Goal: Task Accomplishment & Management: Manage account settings

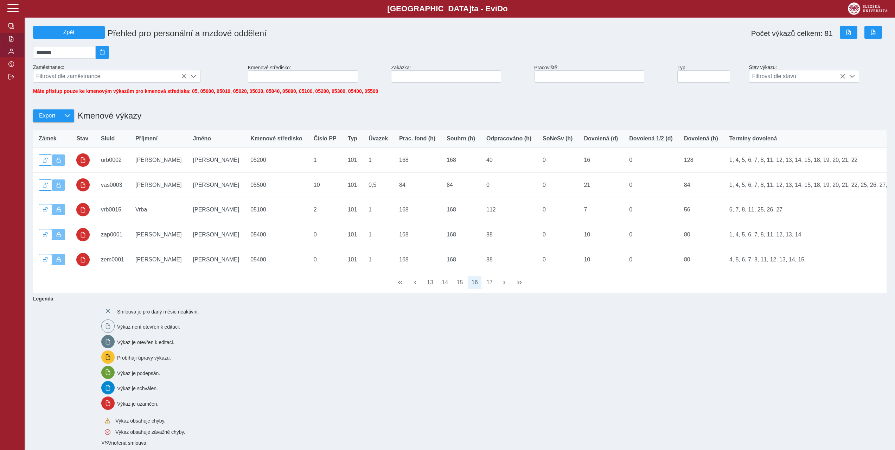
click at [9, 53] on span "button" at bounding box center [11, 52] width 6 height 6
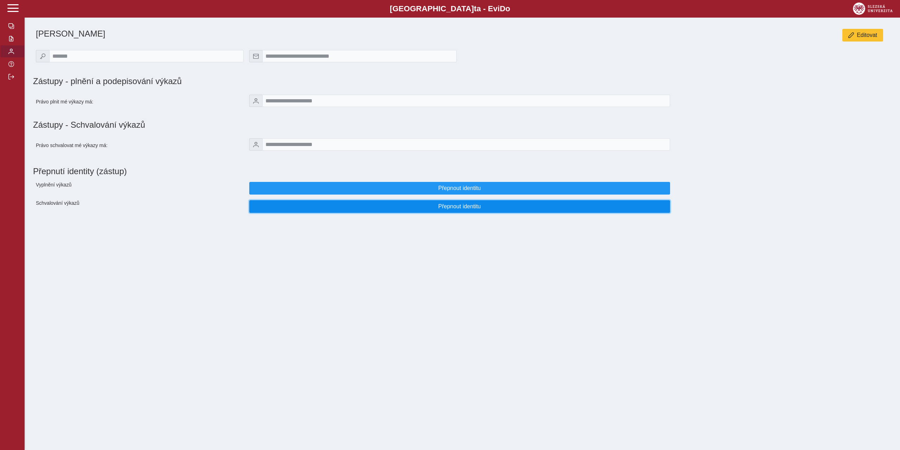
click at [339, 207] on span "Přepnout identitu" at bounding box center [459, 206] width 409 height 6
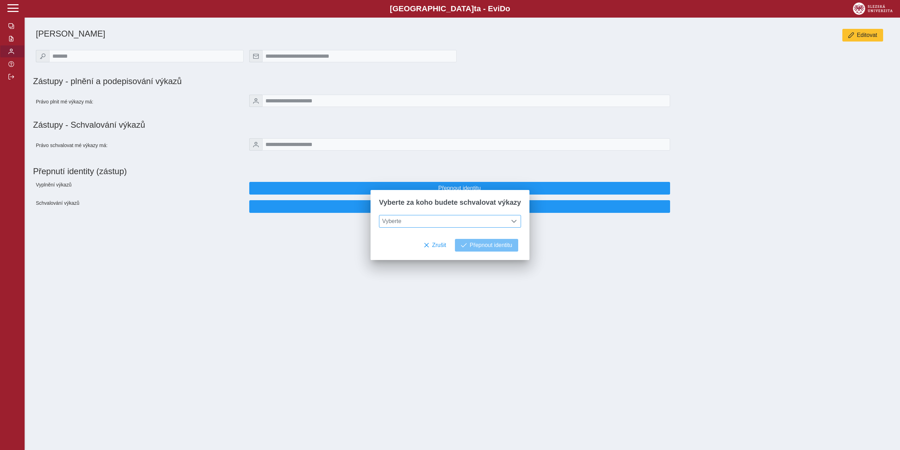
click at [428, 221] on span "Vyberte" at bounding box center [443, 221] width 128 height 12
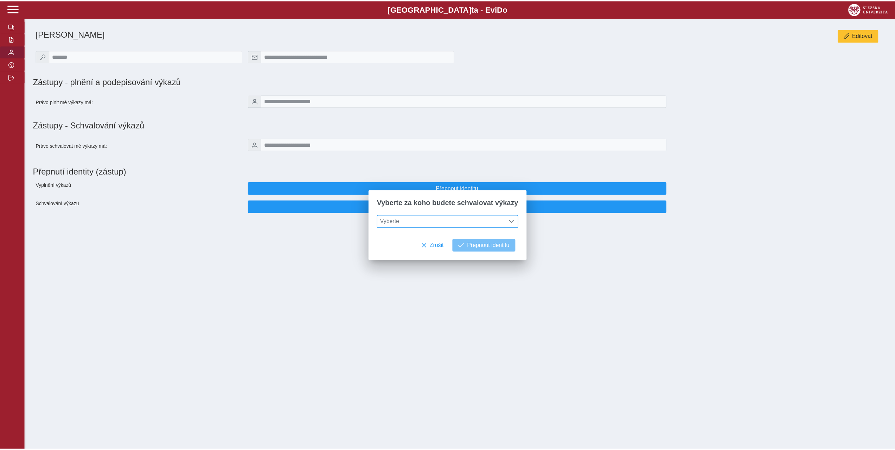
scroll to position [5, 31]
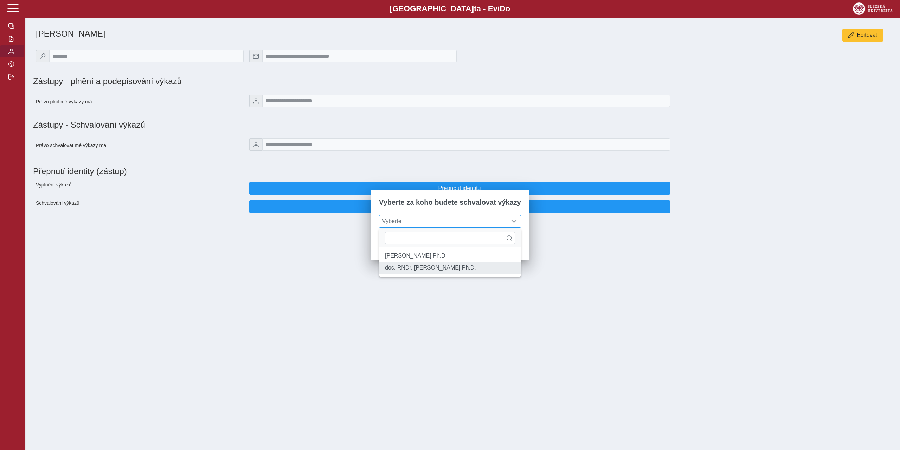
click at [435, 273] on li "doc. RNDr. [PERSON_NAME] Ph.D." at bounding box center [449, 268] width 141 height 12
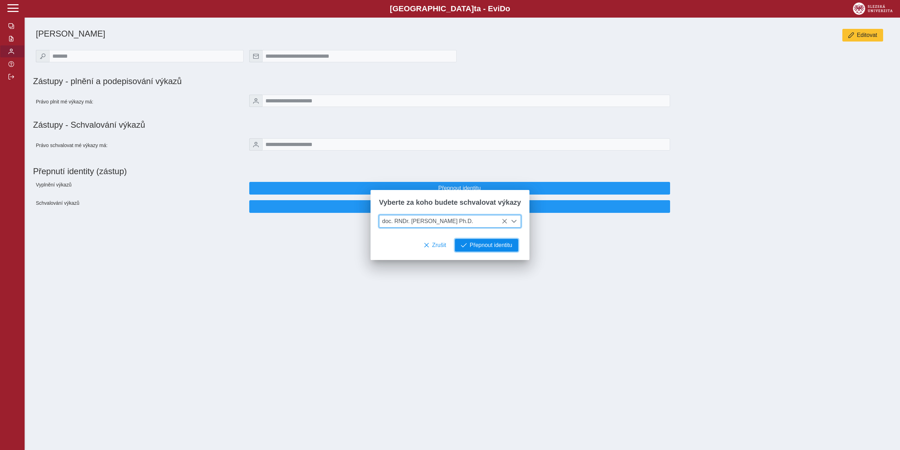
click at [479, 246] on span "Přepnout identitu" at bounding box center [491, 245] width 43 height 6
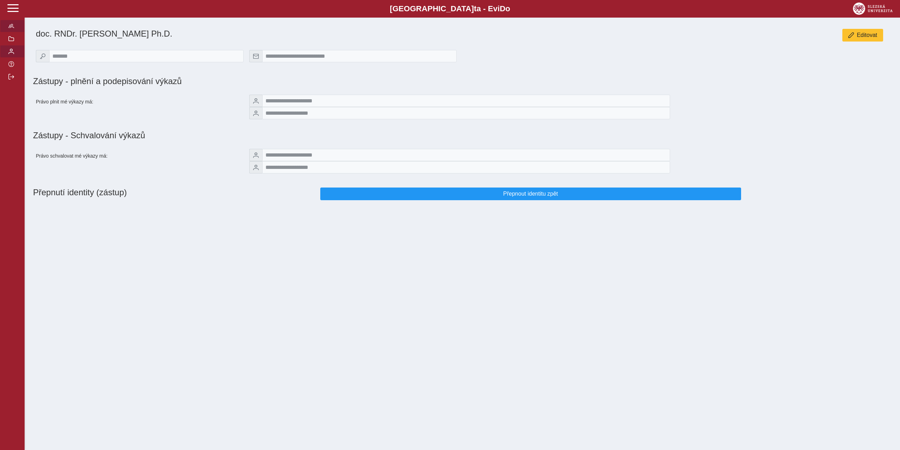
click at [14, 27] on button "button" at bounding box center [12, 26] width 25 height 13
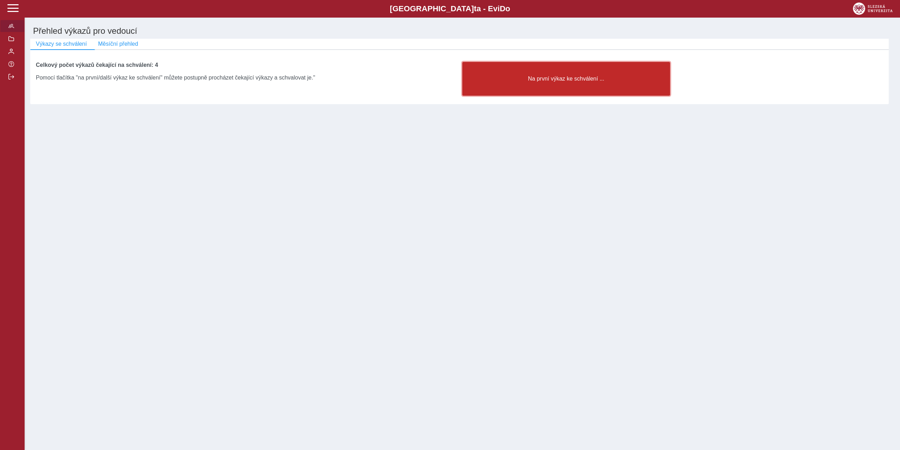
click at [546, 76] on button "Na první výkaz ke schválení ..." at bounding box center [566, 79] width 208 height 34
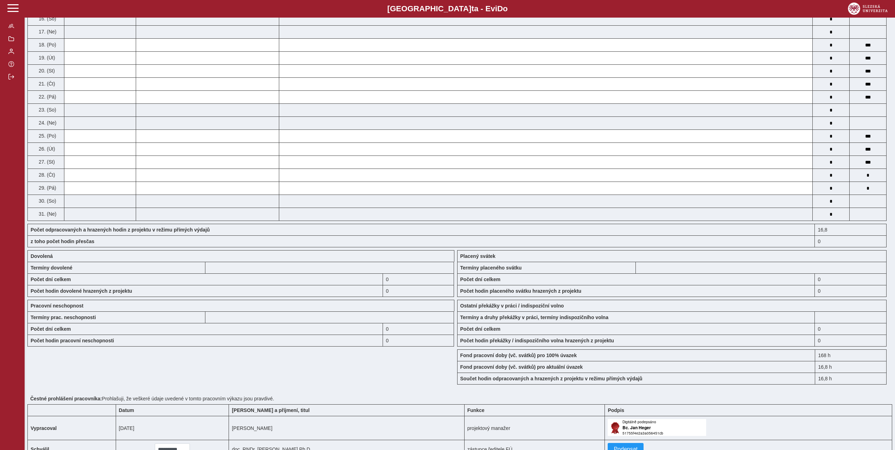
scroll to position [404, 0]
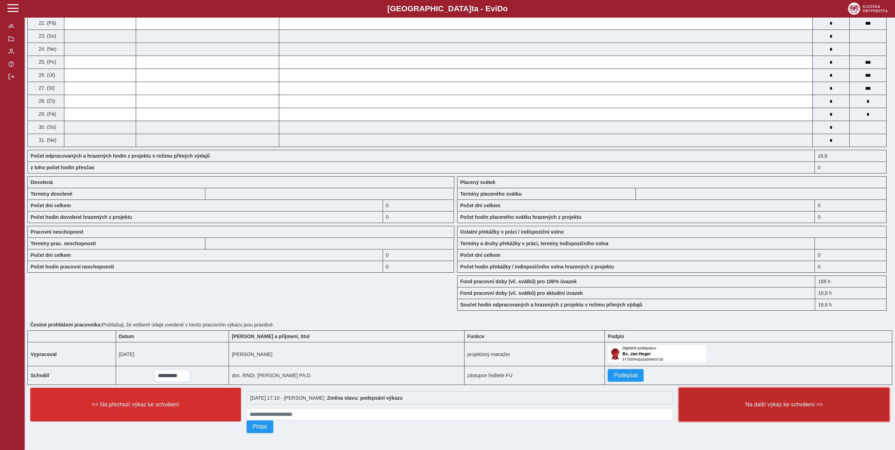
click at [804, 401] on span "Na další výkaz ke schválení >>" at bounding box center [784, 404] width 199 height 6
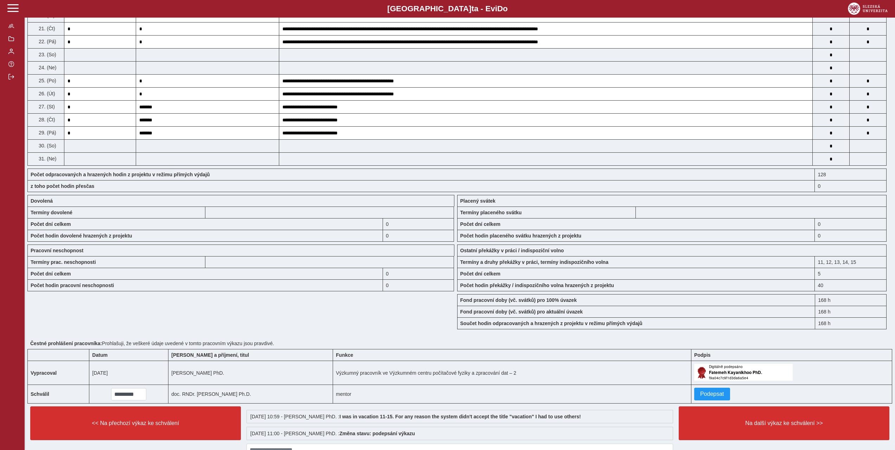
scroll to position [420, 0]
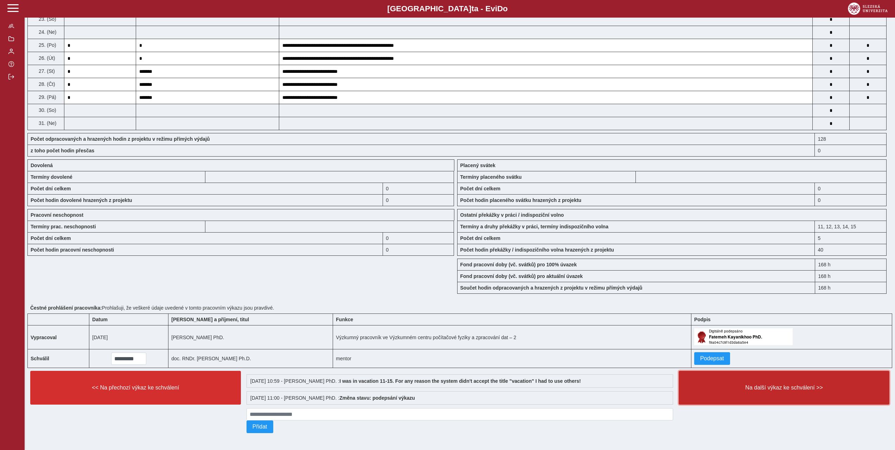
click at [788, 390] on button "Na další výkaz ke schválení >>" at bounding box center [784, 388] width 211 height 34
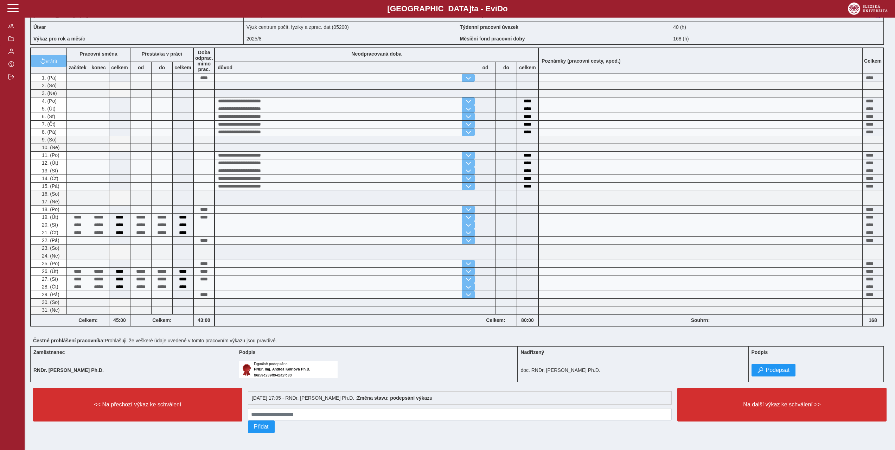
scroll to position [40, 0]
click at [764, 365] on button "Podepsat" at bounding box center [773, 370] width 44 height 13
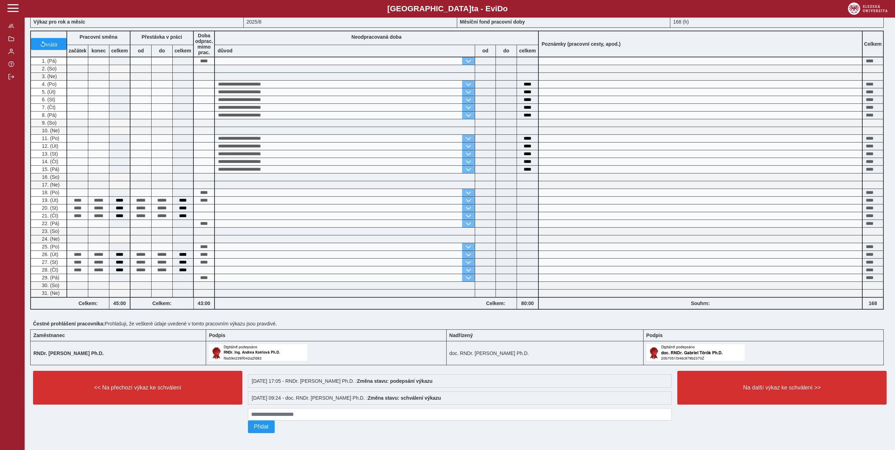
scroll to position [57, 0]
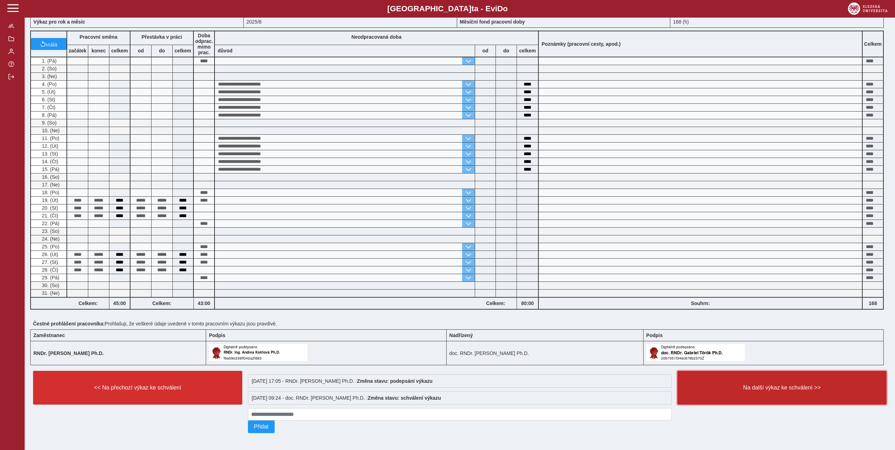
click at [764, 391] on button "Na další výkaz ke schválení >>" at bounding box center [781, 388] width 209 height 34
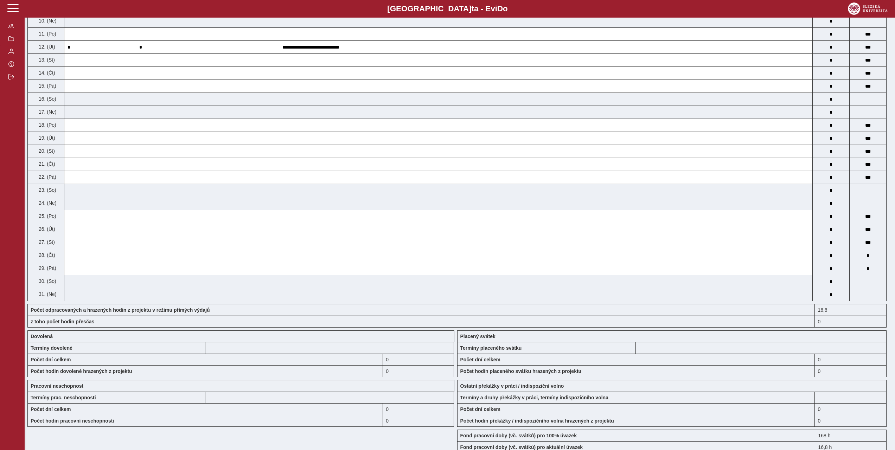
scroll to position [404, 0]
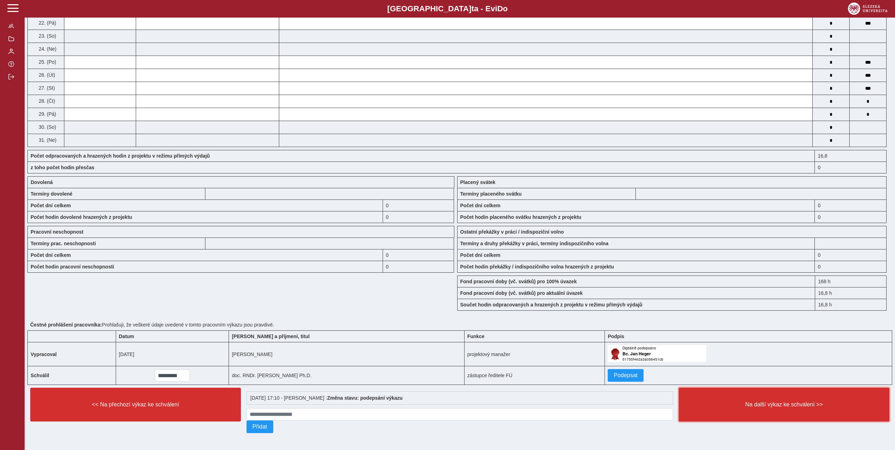
click at [765, 397] on button "Na další výkaz ke schválení >>" at bounding box center [784, 404] width 211 height 34
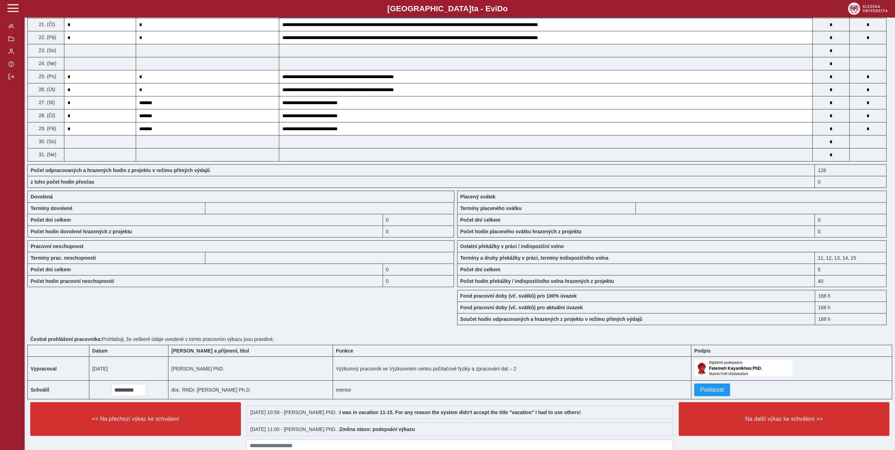
scroll to position [387, 0]
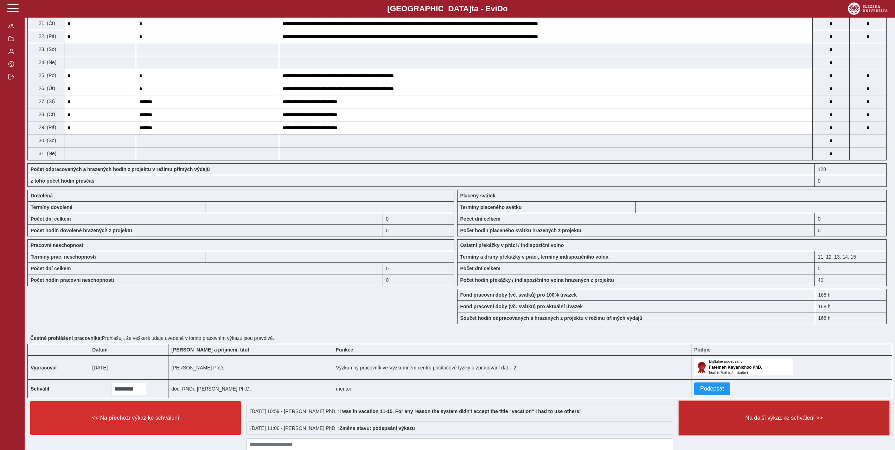
click at [759, 416] on span "Na další výkaz ke schválení >>" at bounding box center [784, 418] width 199 height 6
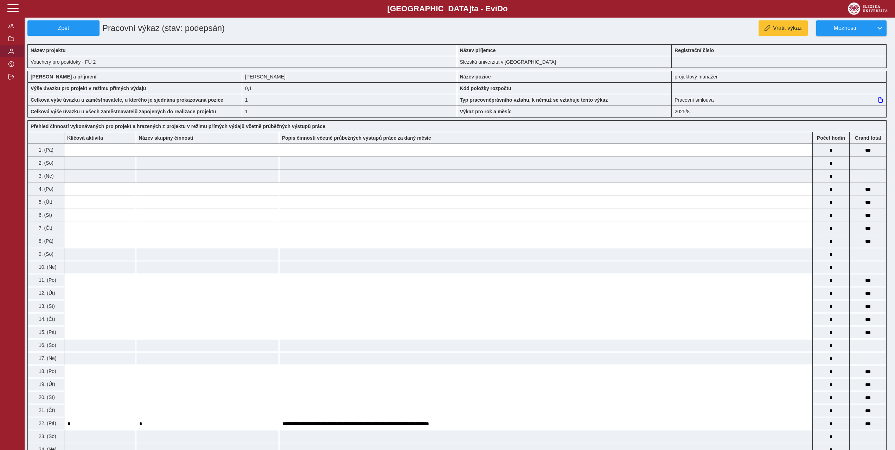
click at [10, 52] on span "button" at bounding box center [11, 52] width 6 height 6
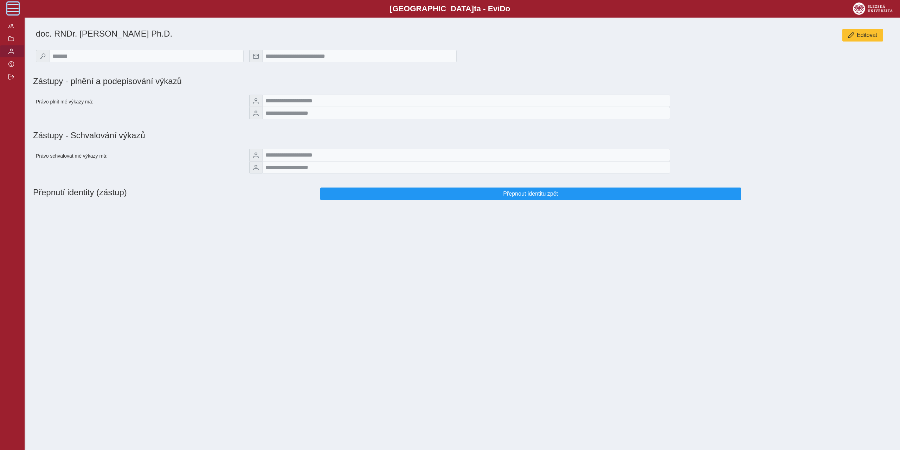
click at [14, 6] on span at bounding box center [12, 7] width 11 height 11
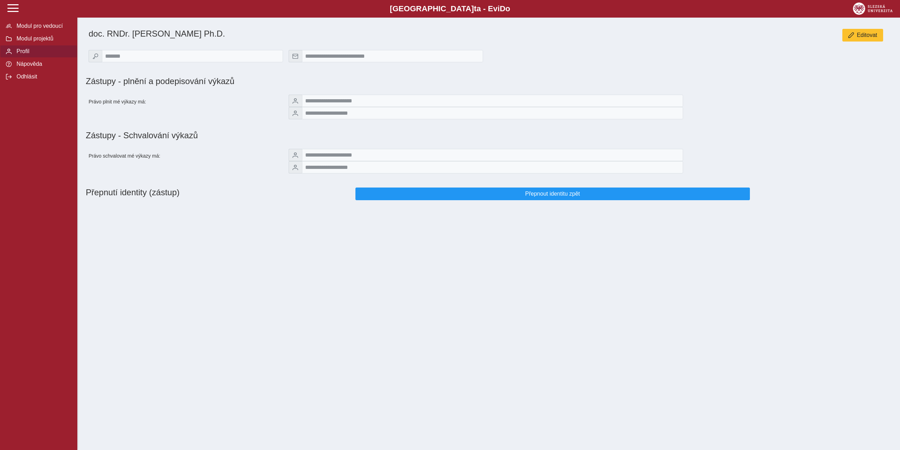
click at [33, 51] on span "Profil" at bounding box center [42, 51] width 57 height 6
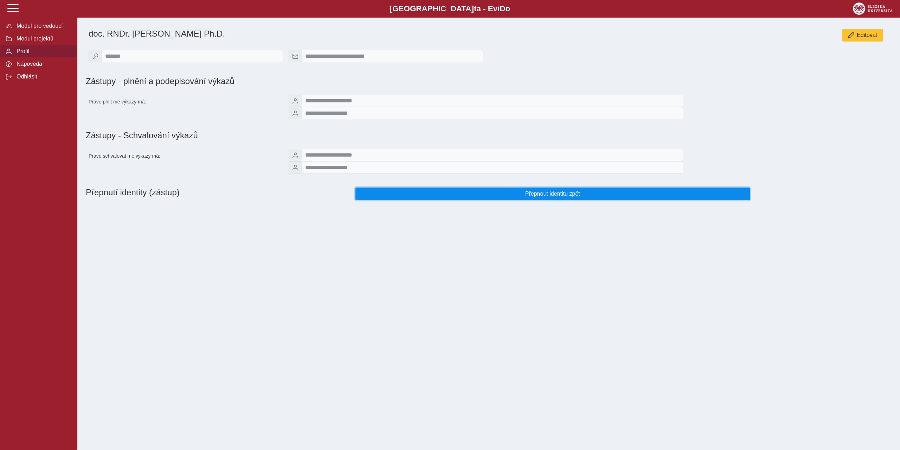
click at [510, 197] on span "Přepnout identitu zpět" at bounding box center [552, 194] width 383 height 6
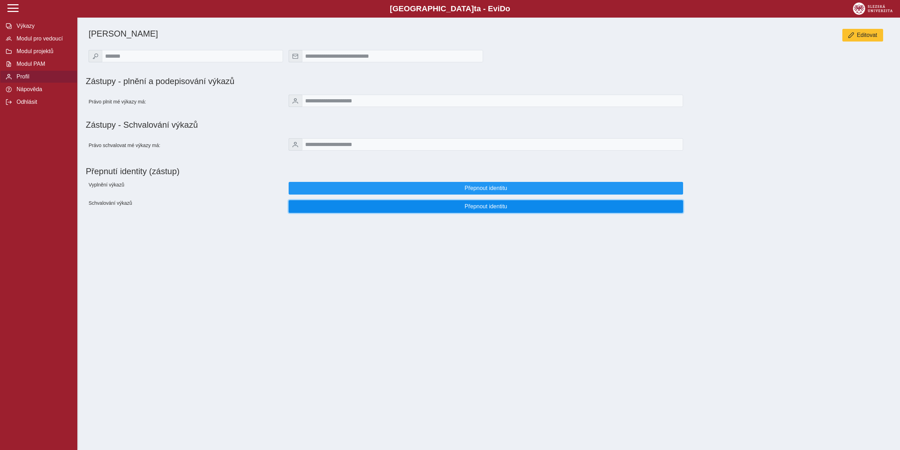
click at [494, 210] on span "Přepnout identitu" at bounding box center [486, 206] width 383 height 6
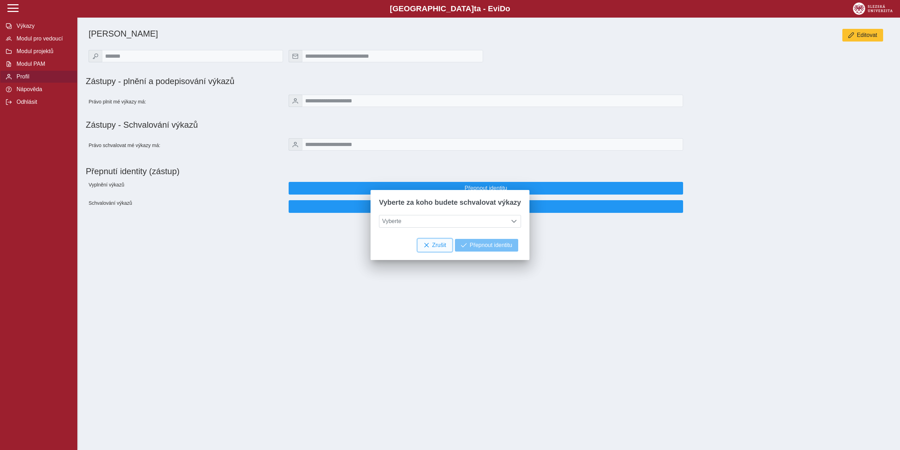
click at [432, 243] on span "Zrušit" at bounding box center [439, 245] width 14 height 6
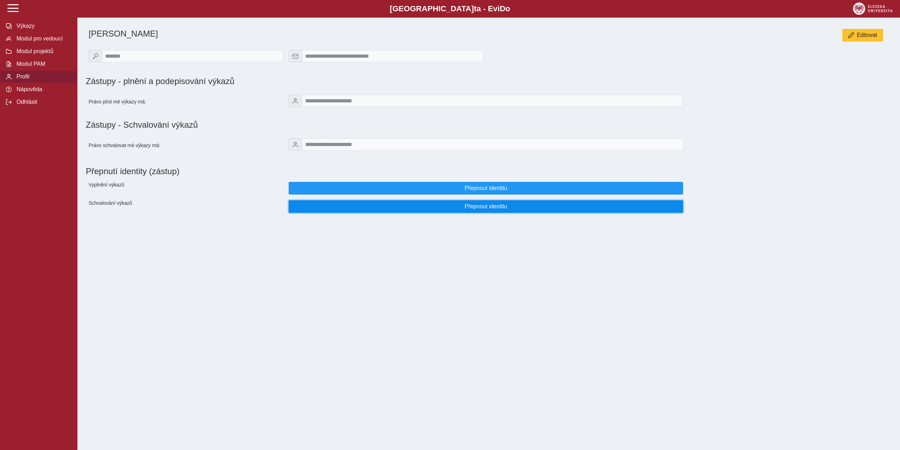
click at [482, 210] on span "Přepnout identitu" at bounding box center [486, 206] width 383 height 6
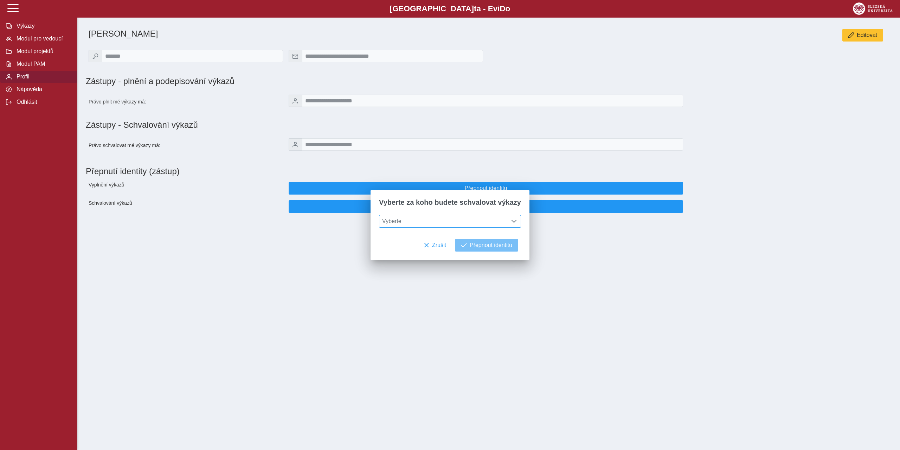
click at [432, 219] on span "Vyberte" at bounding box center [443, 221] width 128 height 12
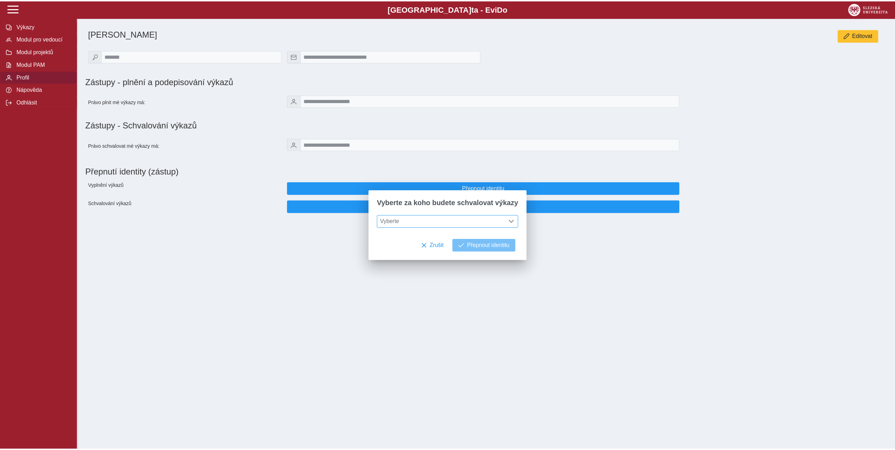
scroll to position [5, 31]
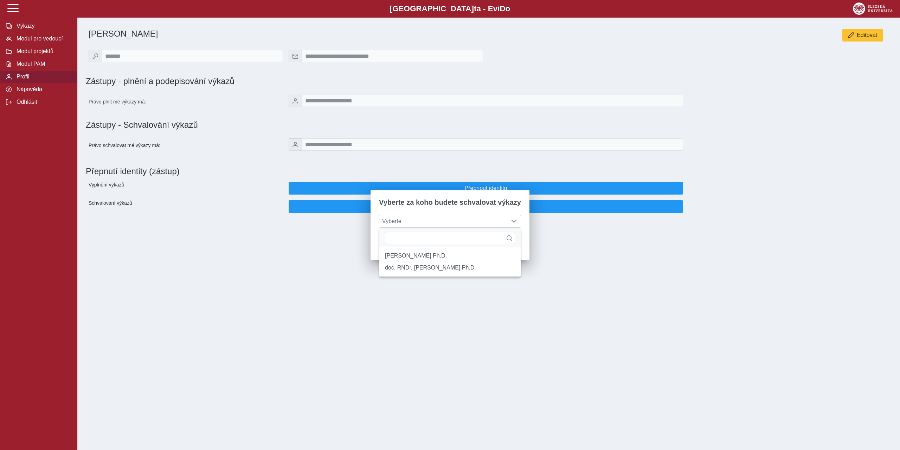
click at [631, 317] on div "**********" at bounding box center [450, 225] width 900 height 450
click at [438, 246] on span "Zrušit" at bounding box center [439, 245] width 14 height 6
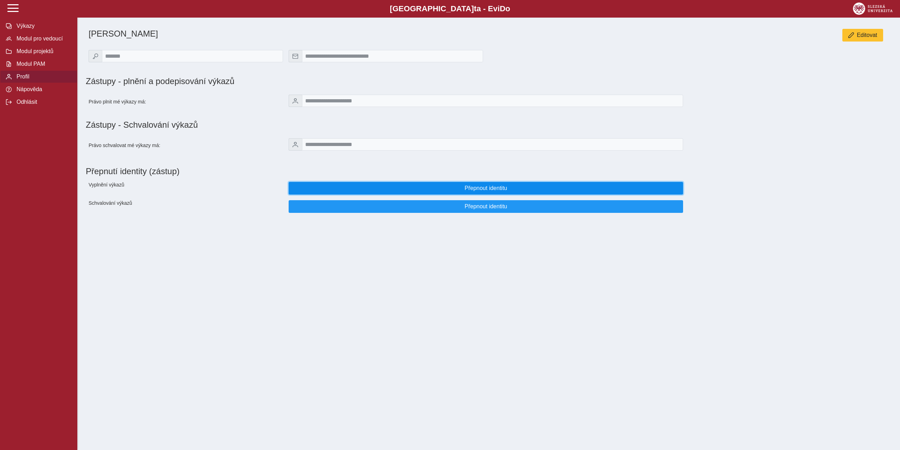
click at [479, 187] on button "Přepnout identitu" at bounding box center [486, 188] width 394 height 13
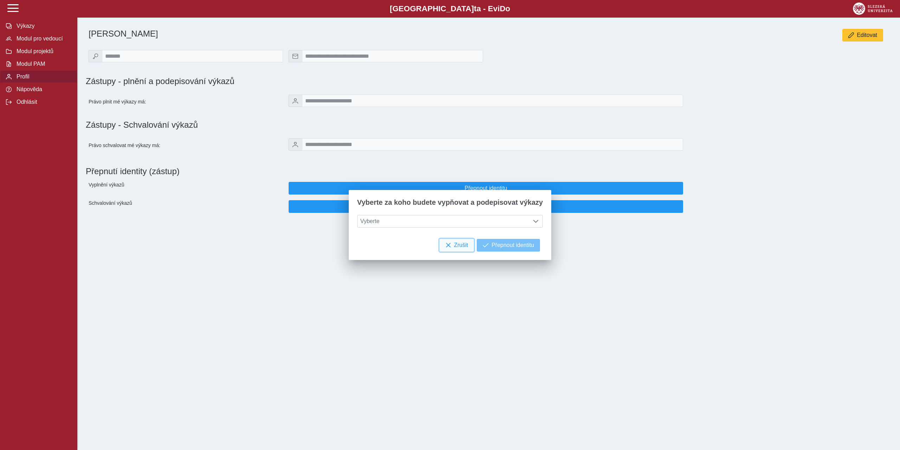
click at [454, 247] on span "Zrušit" at bounding box center [461, 245] width 14 height 6
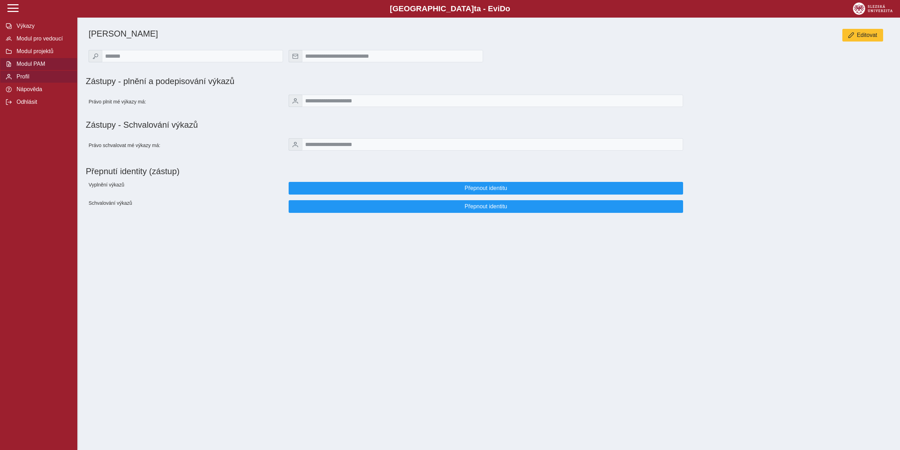
click at [47, 67] on span "Modul PAM" at bounding box center [42, 64] width 57 height 6
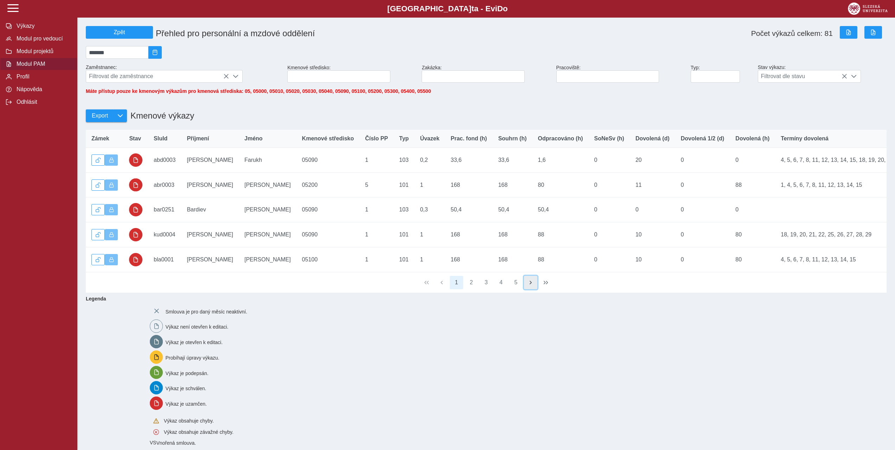
click at [531, 285] on span "button" at bounding box center [531, 283] width 6 height 6
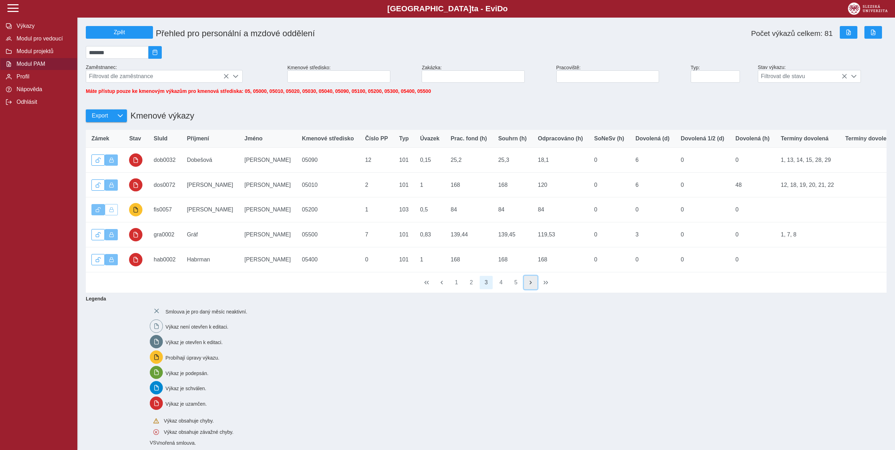
click at [532, 285] on span "button" at bounding box center [531, 283] width 6 height 6
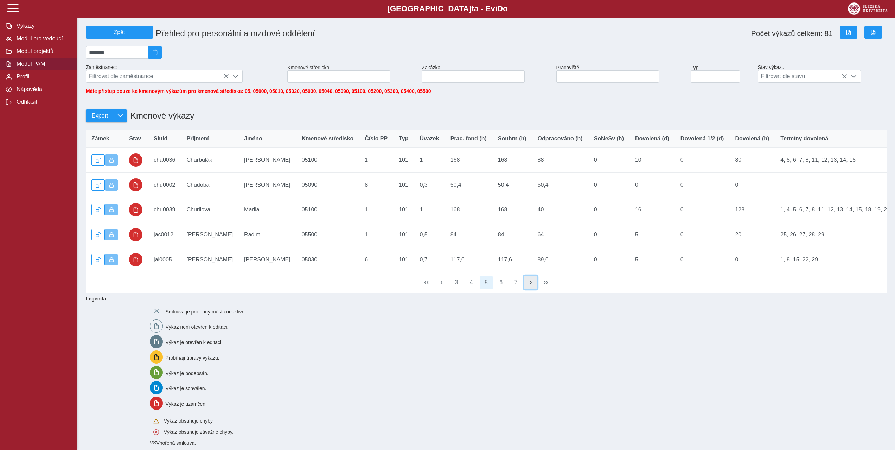
click at [532, 285] on span "button" at bounding box center [531, 283] width 6 height 6
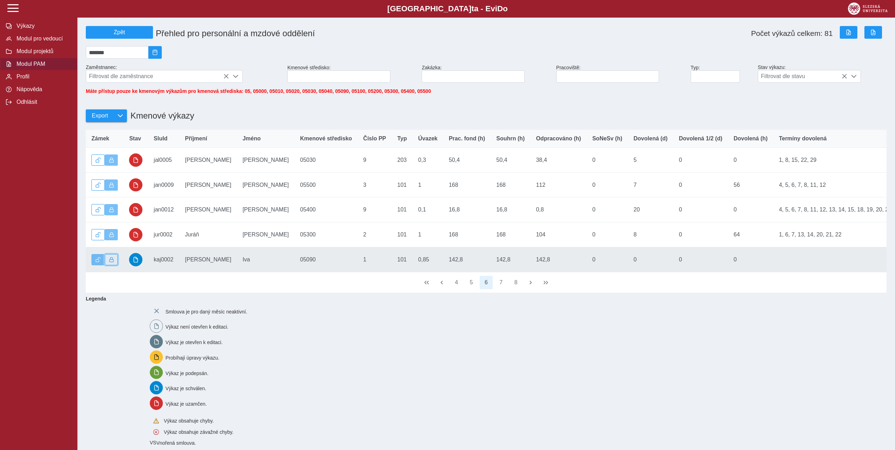
click at [112, 262] on span "button" at bounding box center [111, 259] width 5 height 5
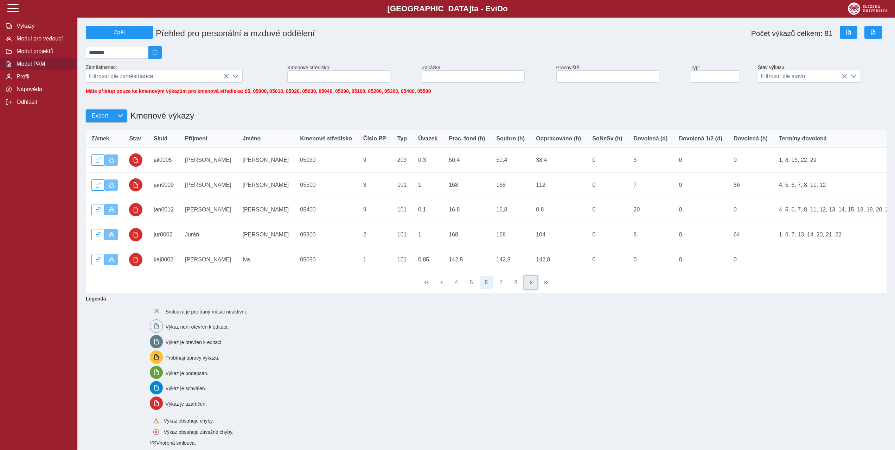
click at [533, 285] on span "button" at bounding box center [531, 283] width 6 height 6
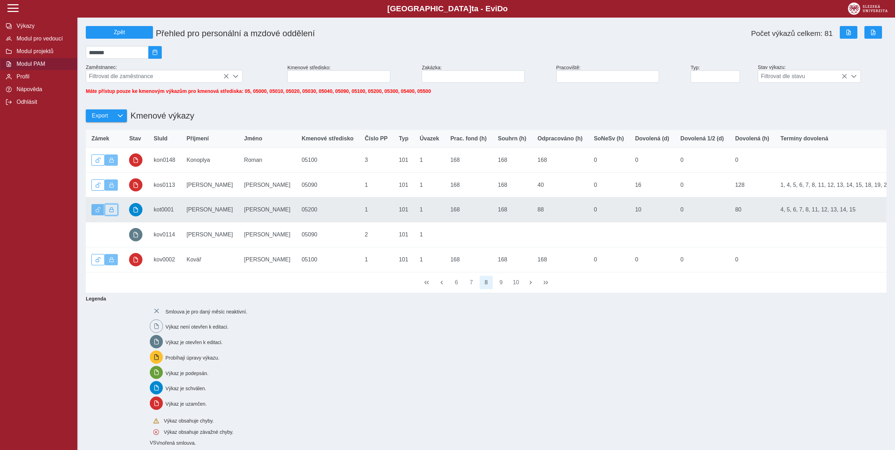
click at [110, 211] on span "button" at bounding box center [111, 209] width 5 height 5
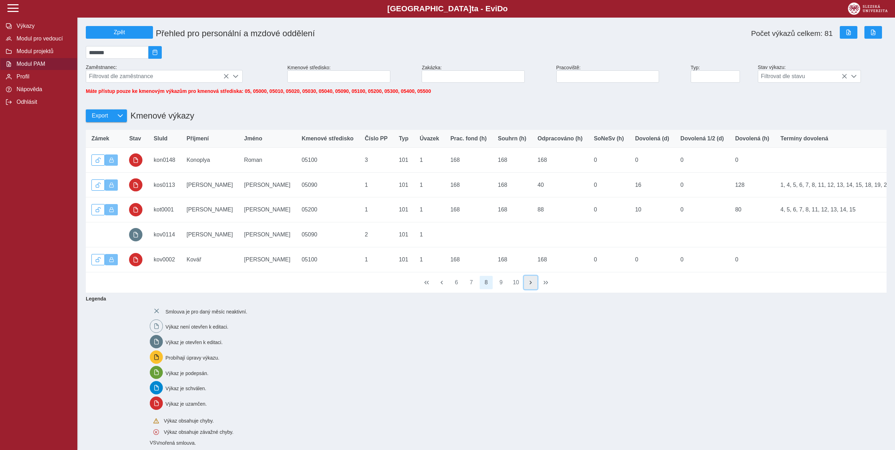
click at [529, 285] on span "button" at bounding box center [531, 283] width 6 height 6
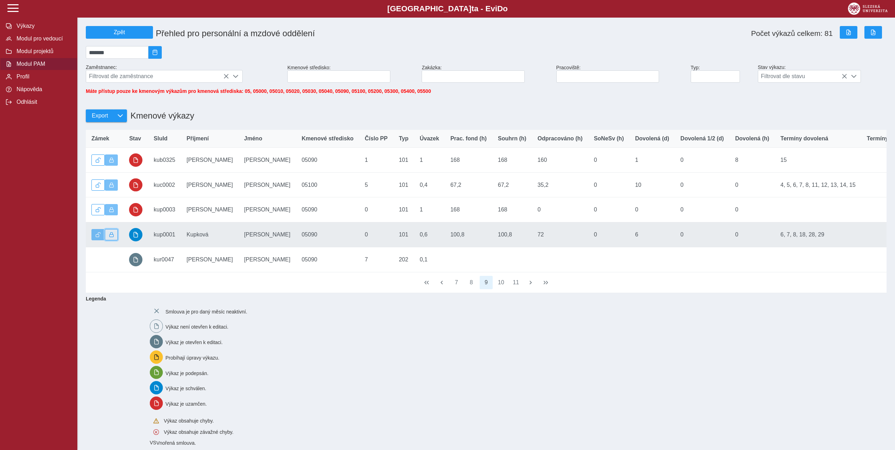
click at [110, 236] on span "button" at bounding box center [111, 234] width 5 height 5
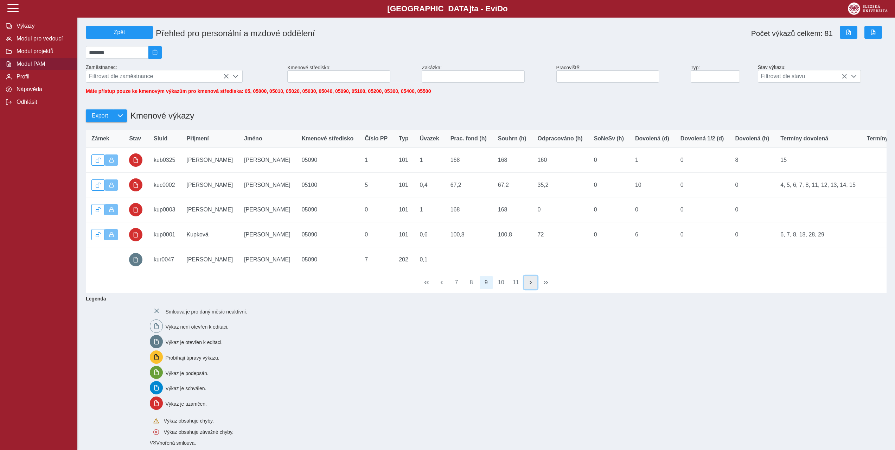
click at [531, 285] on span "button" at bounding box center [531, 283] width 6 height 6
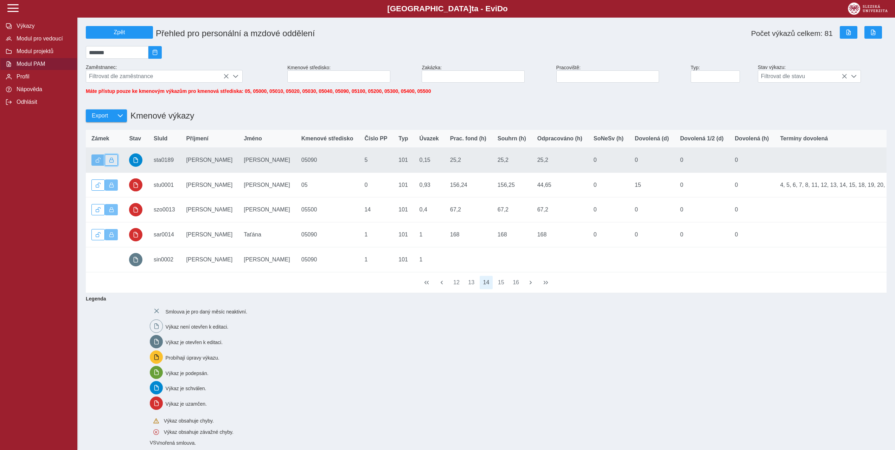
click at [115, 166] on button "button" at bounding box center [111, 159] width 13 height 11
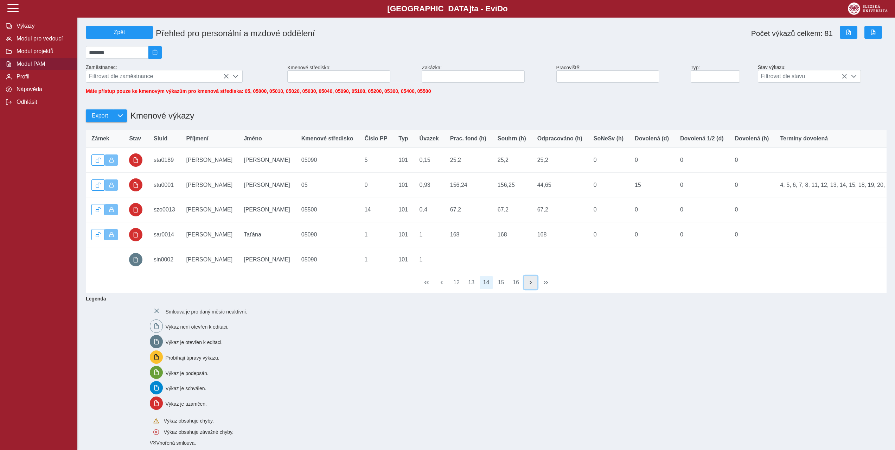
click at [528, 285] on span "button" at bounding box center [531, 283] width 6 height 6
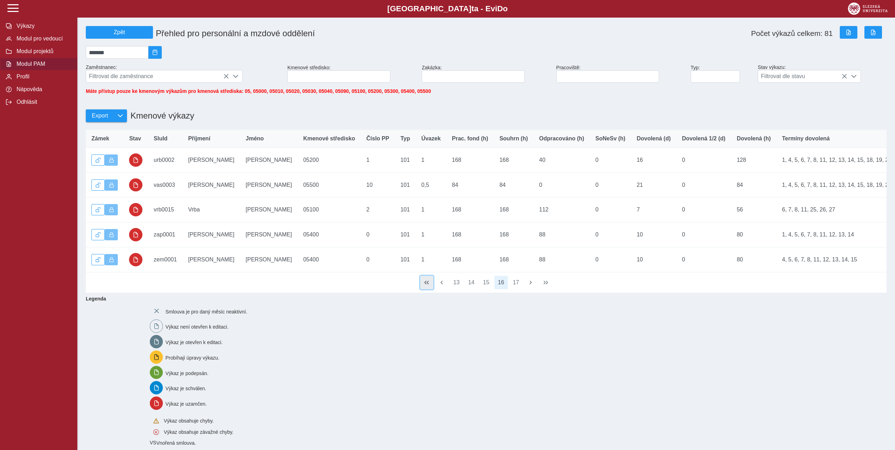
click at [425, 285] on span "button" at bounding box center [427, 283] width 6 height 6
click at [533, 285] on span "button" at bounding box center [531, 283] width 6 height 6
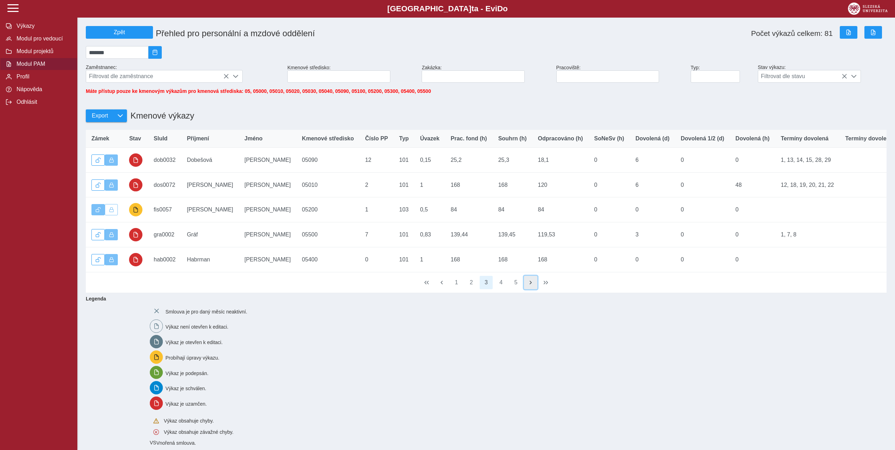
click at [533, 285] on span "button" at bounding box center [531, 283] width 6 height 6
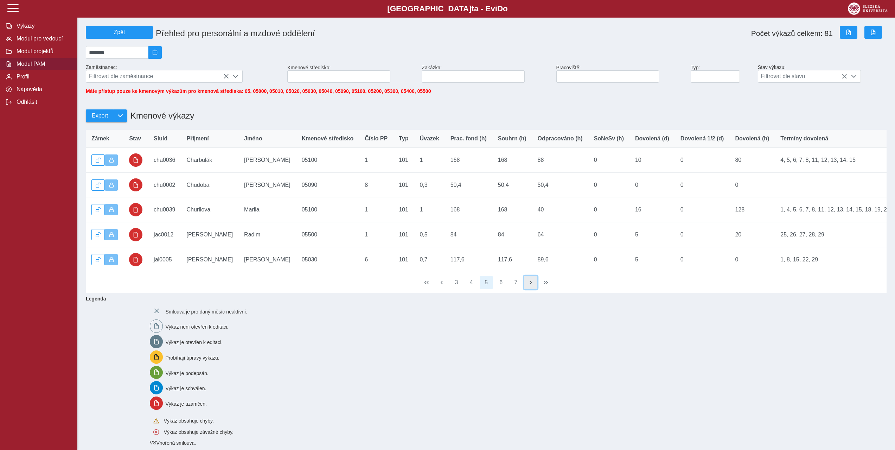
click at [533, 285] on span "button" at bounding box center [531, 283] width 6 height 6
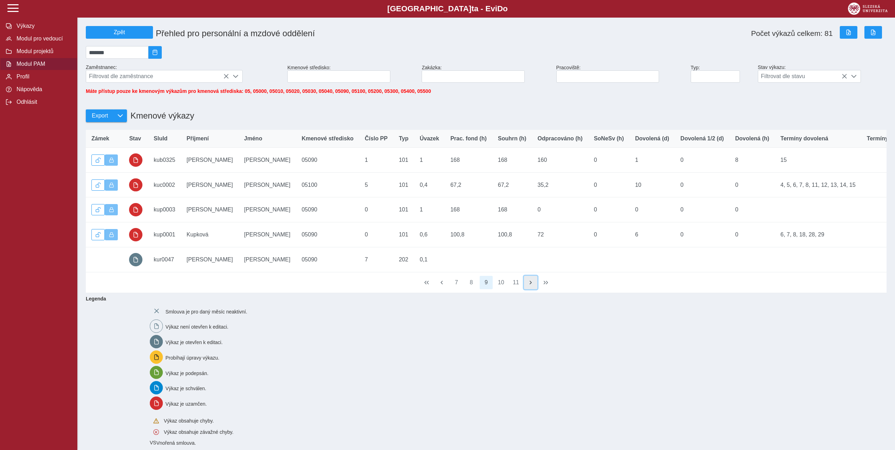
click at [533, 285] on span "button" at bounding box center [531, 283] width 6 height 6
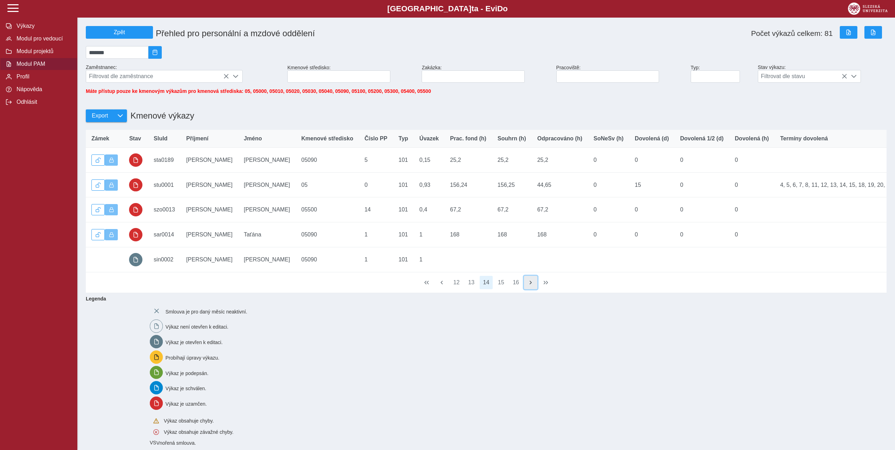
click at [533, 285] on span "button" at bounding box center [531, 283] width 6 height 6
click at [182, 80] on span "Filtrovat dle zaměstnance" at bounding box center [157, 76] width 143 height 12
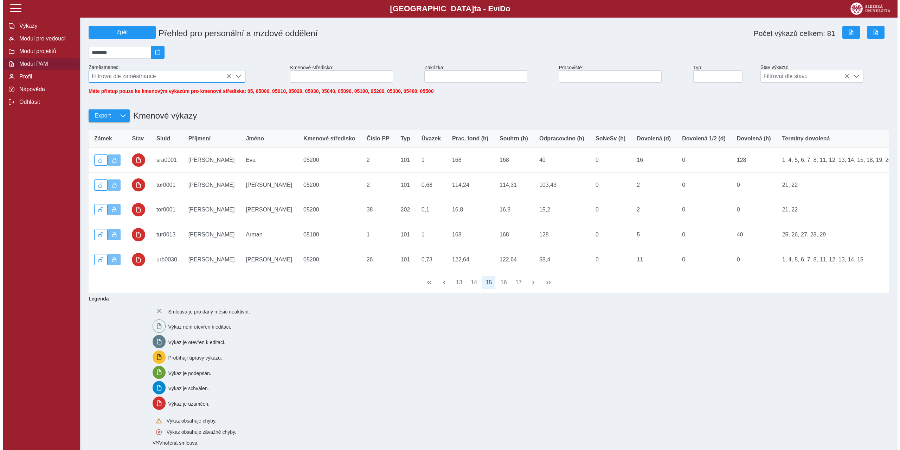
scroll to position [5, 31]
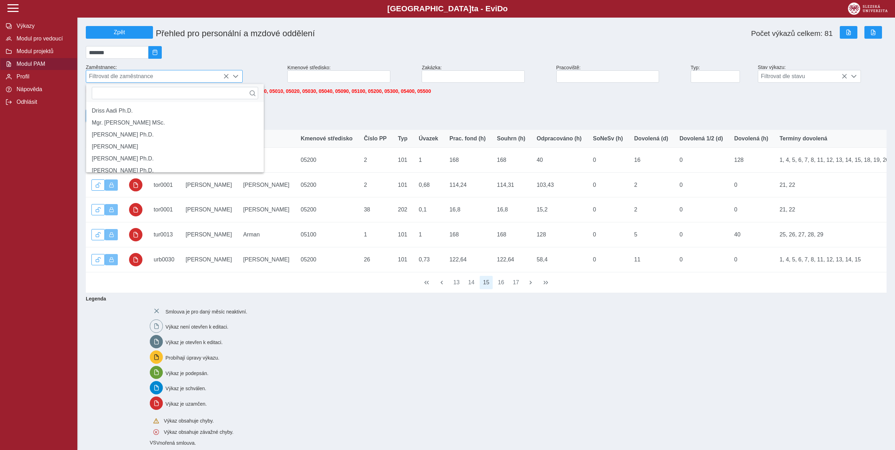
click at [182, 80] on span "Filtrovat dle zaměstnance" at bounding box center [157, 76] width 143 height 12
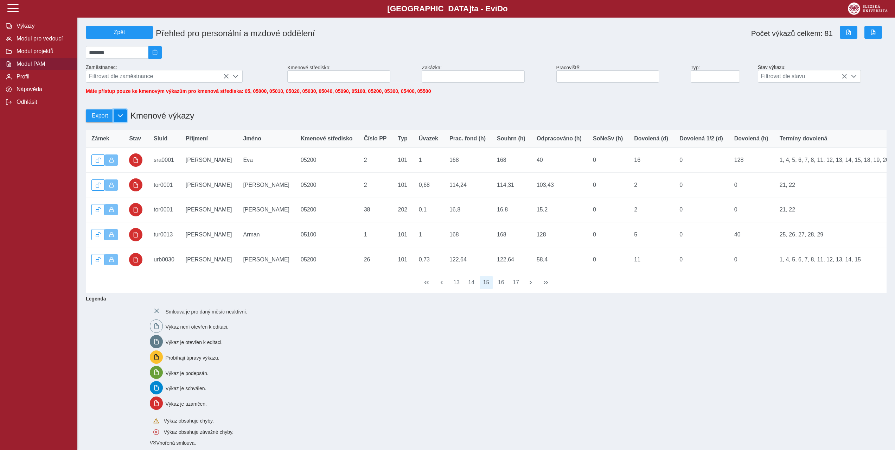
click at [116, 118] on button "button" at bounding box center [120, 115] width 13 height 13
click at [270, 114] on div "Export Přehled (Excel) Přehled (PDF) Kmenové výkazy Kmenové výkazy" at bounding box center [486, 112] width 806 height 30
click at [321, 79] on input at bounding box center [338, 76] width 103 height 12
click at [461, 79] on input at bounding box center [473, 76] width 103 height 12
click at [597, 77] on input at bounding box center [607, 76] width 103 height 12
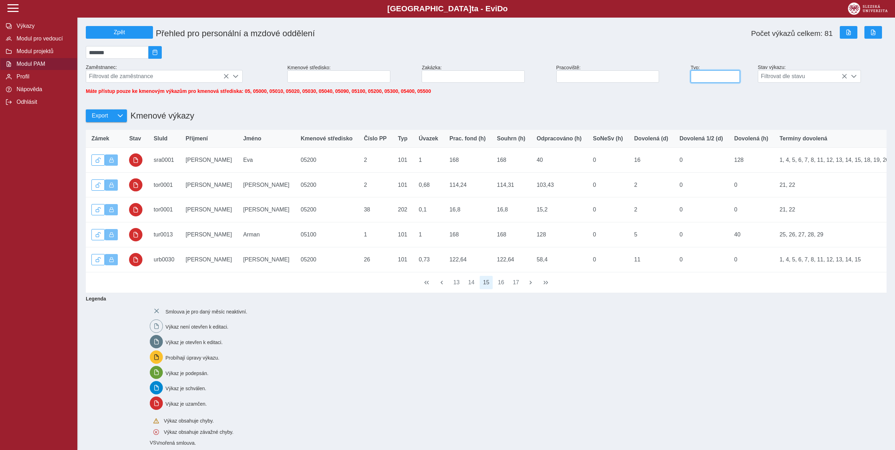
click at [726, 79] on input at bounding box center [715, 76] width 49 height 12
click at [335, 81] on input at bounding box center [338, 76] width 103 height 12
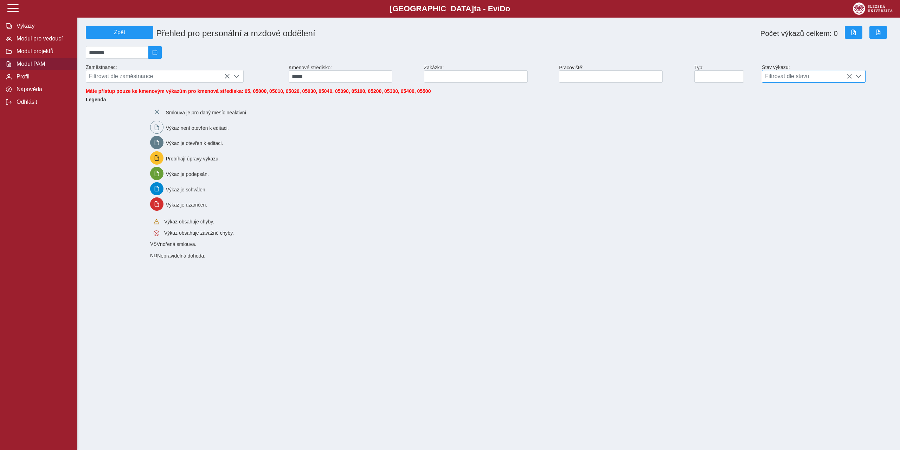
click at [802, 78] on span "Filtrovat dle stavu" at bounding box center [807, 76] width 90 height 12
click at [784, 135] on li "uzamčen" at bounding box center [813, 129] width 103 height 12
click at [313, 78] on input "*****" at bounding box center [341, 76] width 104 height 12
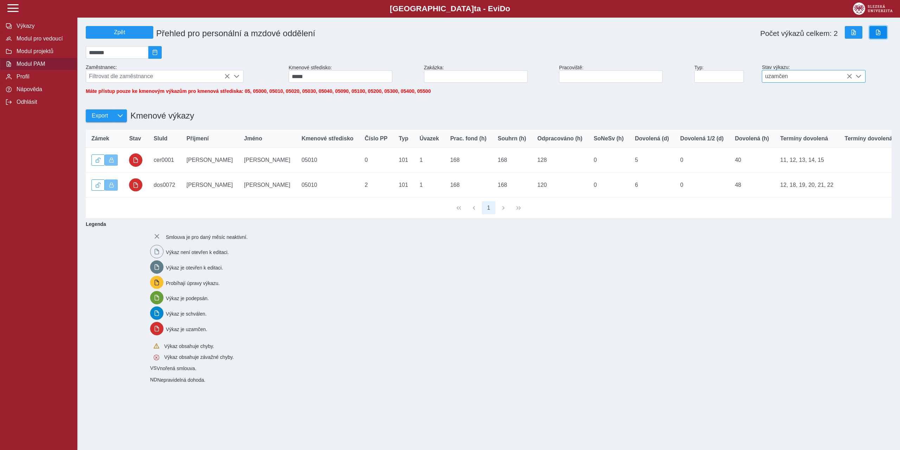
click at [881, 32] on button "button" at bounding box center [878, 32] width 18 height 13
click at [303, 78] on input "*****" at bounding box center [341, 76] width 104 height 12
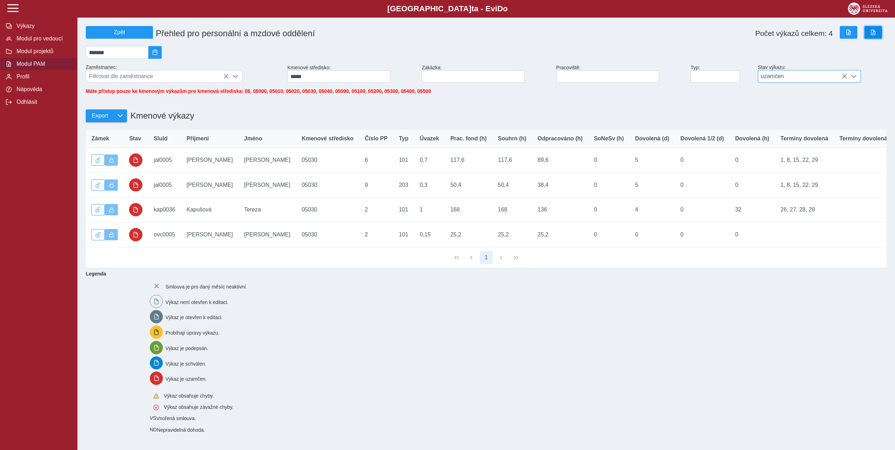
click at [872, 33] on span "button" at bounding box center [873, 33] width 6 height 6
click at [302, 78] on input "*****" at bounding box center [338, 76] width 103 height 12
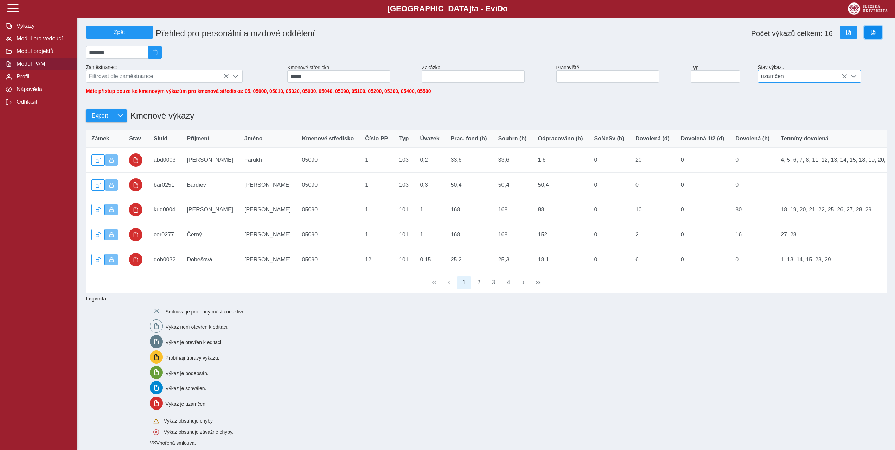
click at [874, 32] on span "button" at bounding box center [873, 33] width 6 height 6
click at [309, 79] on input "*****" at bounding box center [338, 76] width 103 height 12
click at [874, 34] on span "button" at bounding box center [873, 33] width 6 height 6
click at [300, 81] on input "*****" at bounding box center [338, 76] width 103 height 12
click at [872, 34] on span "button" at bounding box center [873, 33] width 6 height 6
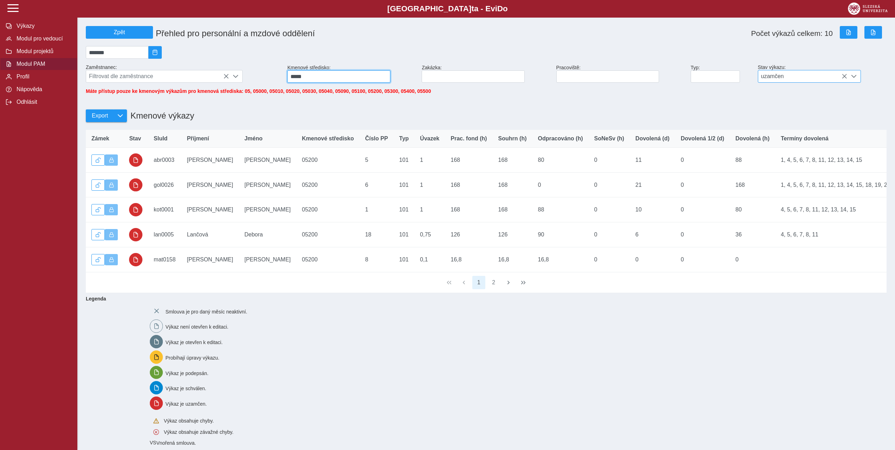
click at [298, 79] on input "*****" at bounding box center [338, 76] width 103 height 12
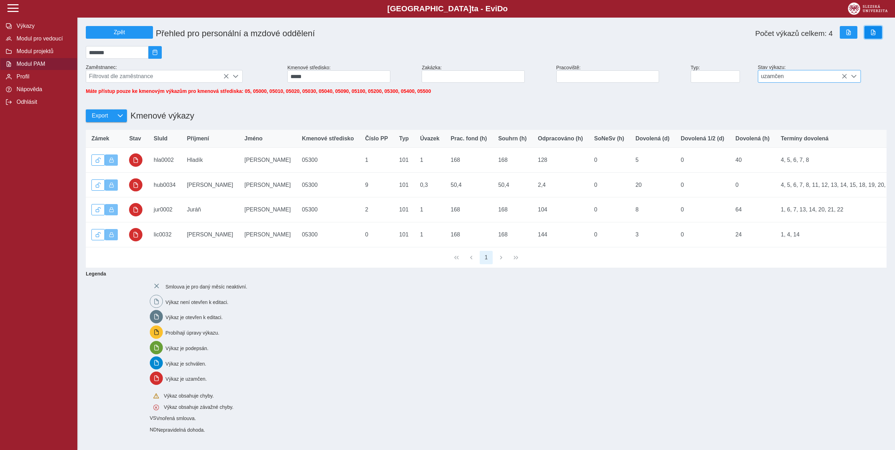
click at [880, 33] on button "button" at bounding box center [873, 32] width 18 height 13
click at [299, 79] on input "*****" at bounding box center [338, 76] width 103 height 12
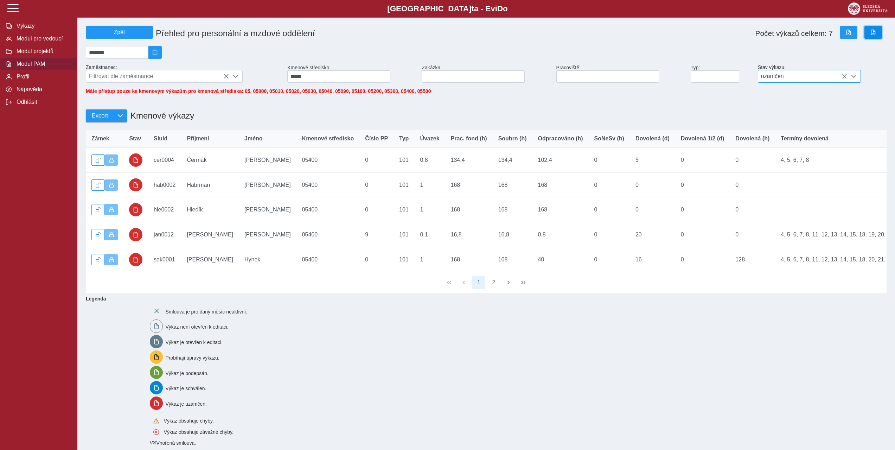
click at [869, 34] on button "button" at bounding box center [873, 32] width 18 height 13
click at [300, 80] on input "*****" at bounding box center [338, 76] width 103 height 12
click at [872, 36] on button "button" at bounding box center [873, 32] width 18 height 13
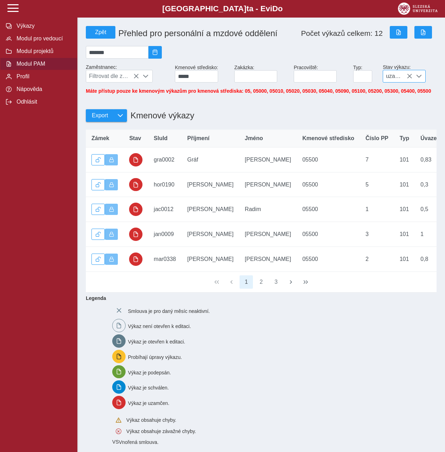
click at [429, 58] on div "*******" at bounding box center [261, 52] width 356 height 18
click at [187, 79] on input "*****" at bounding box center [196, 76] width 43 height 12
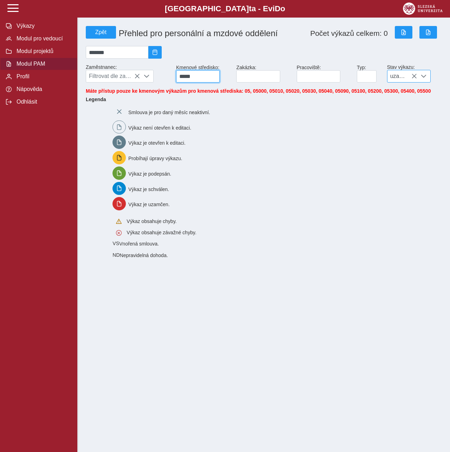
type input "*****"
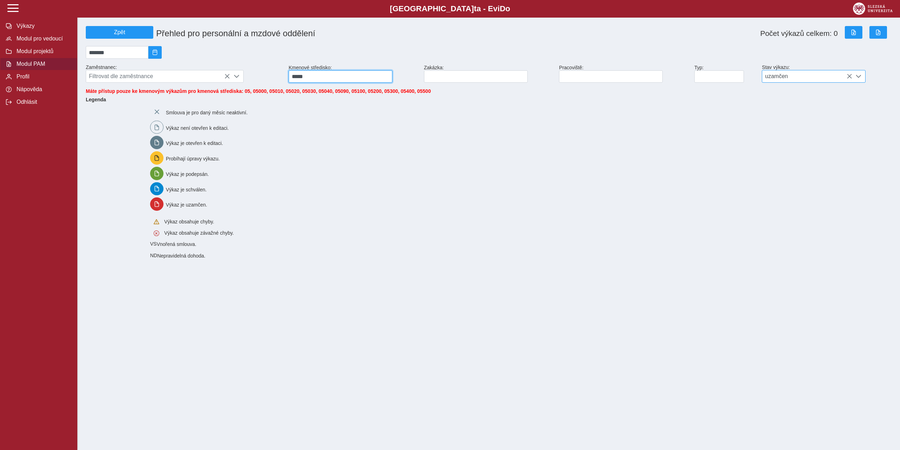
click at [320, 78] on input "*****" at bounding box center [341, 76] width 104 height 12
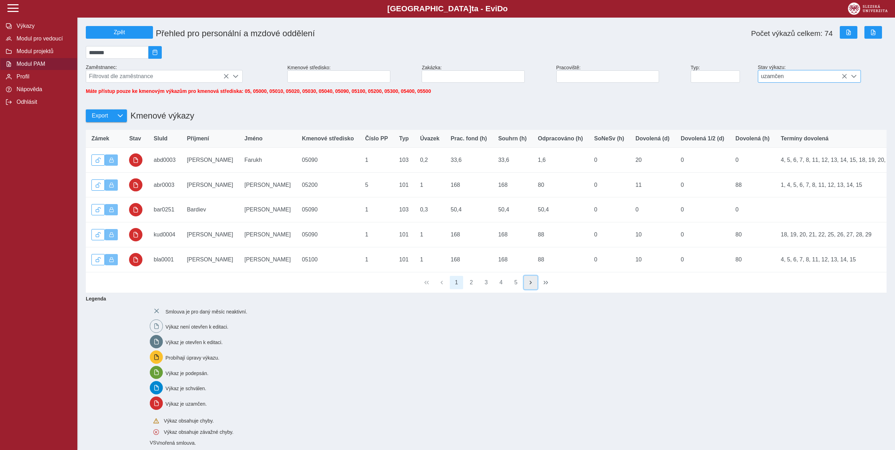
click at [532, 285] on span "button" at bounding box center [531, 283] width 6 height 6
click at [845, 78] on icon at bounding box center [844, 76] width 6 height 6
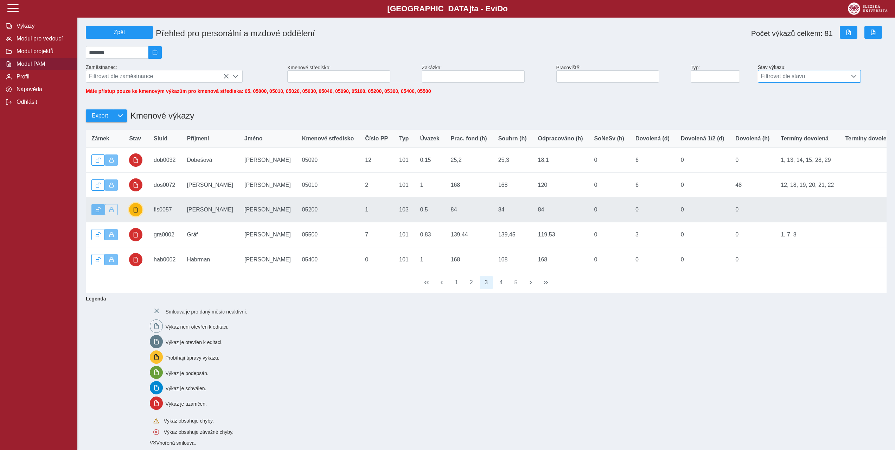
click at [135, 212] on span "button" at bounding box center [136, 210] width 6 height 6
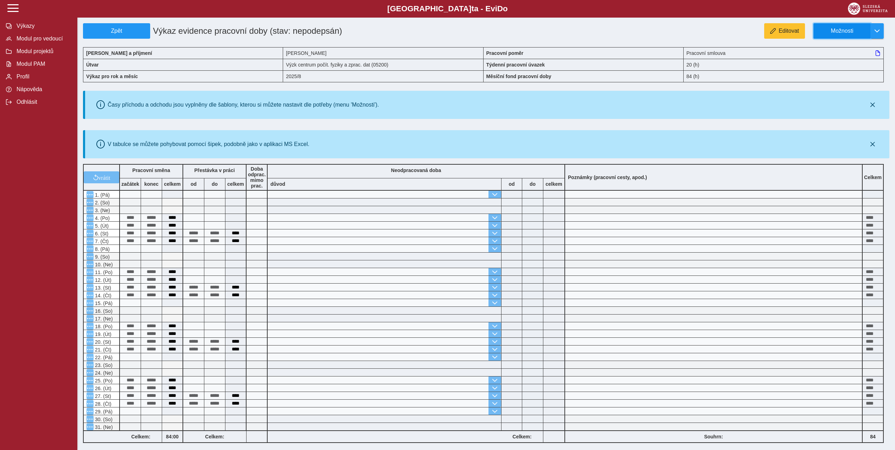
click at [846, 28] on span "Možnosti" at bounding box center [841, 31] width 45 height 6
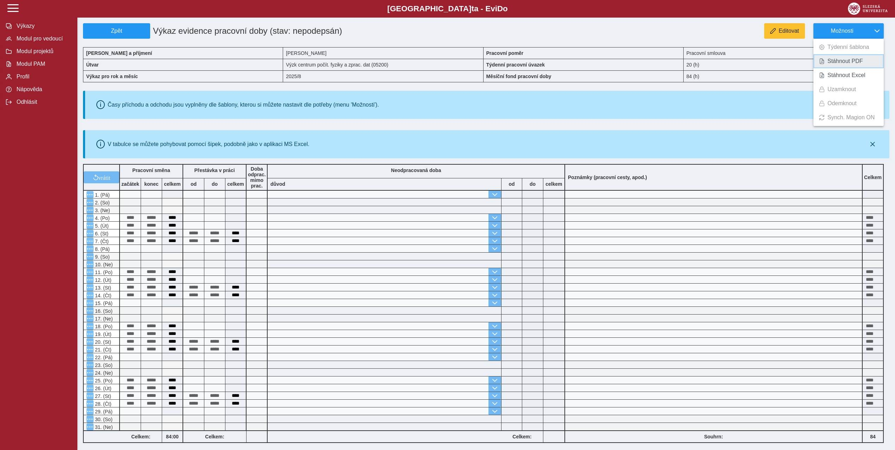
click at [848, 63] on span "Stáhnout PDF" at bounding box center [845, 61] width 36 height 6
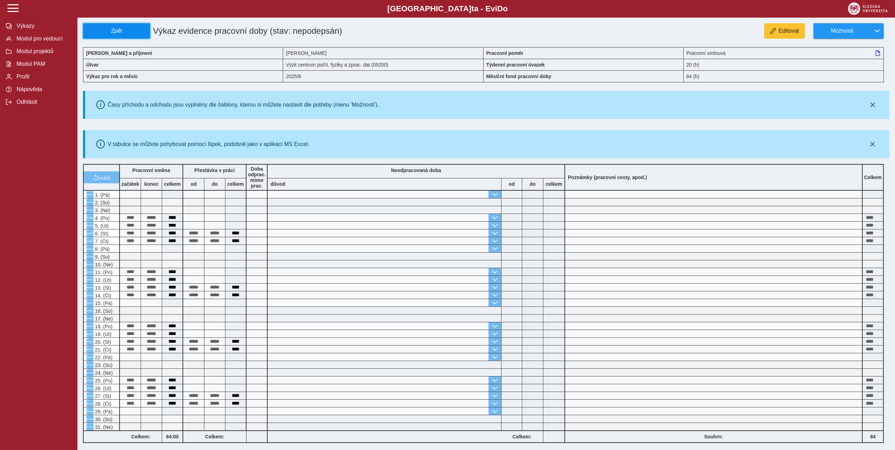
click at [116, 31] on span "Zpět" at bounding box center [116, 31] width 61 height 6
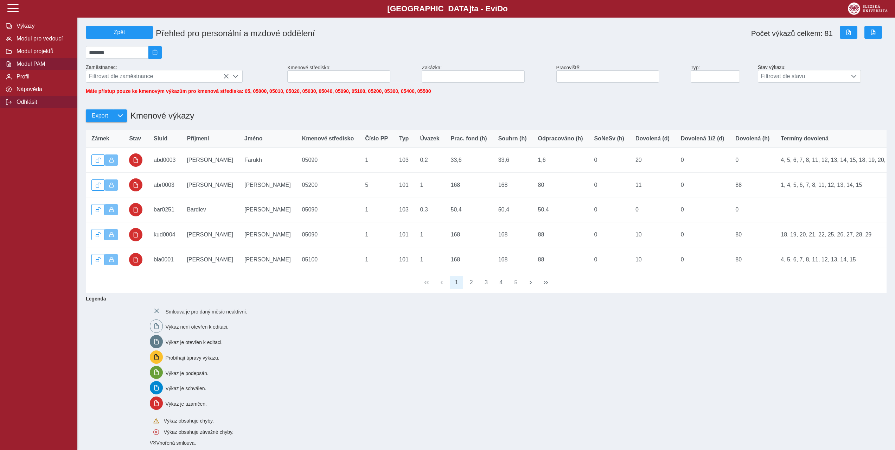
click at [32, 105] on span "Odhlásit" at bounding box center [42, 102] width 57 height 6
